Goal: Task Accomplishment & Management: Use online tool/utility

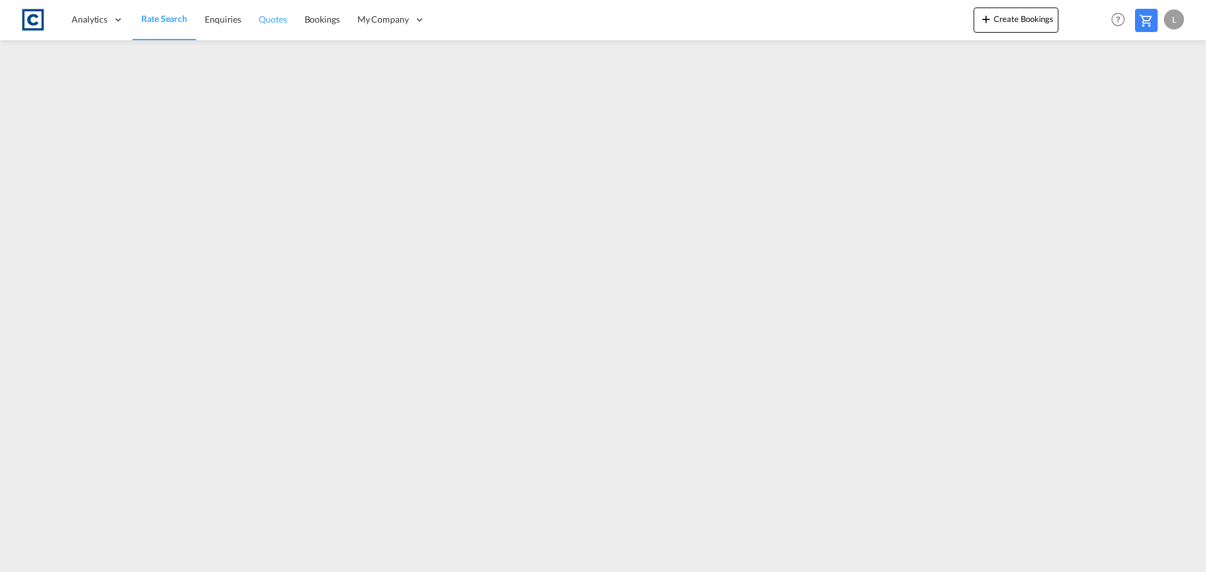
click at [276, 21] on span "Quotes" at bounding box center [273, 19] width 28 height 11
drag, startPoint x: 161, startPoint y: 23, endPoint x: 175, endPoint y: 1, distance: 25.1
click at [161, 23] on span "Rate Search" at bounding box center [163, 19] width 45 height 11
